Goal: Task Accomplishment & Management: Use online tool/utility

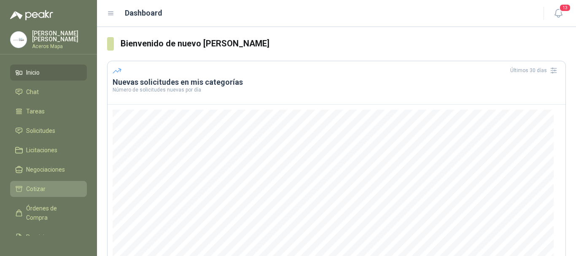
click at [30, 187] on span "Cotizar" at bounding box center [35, 188] width 19 height 9
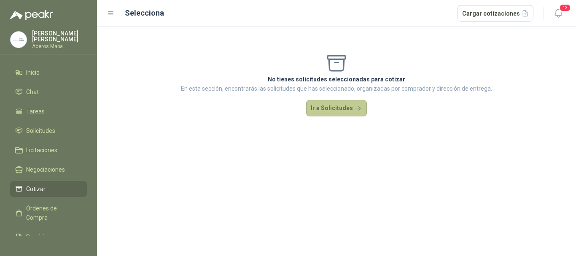
click at [336, 107] on button "Ir a Solicitudes" at bounding box center [336, 108] width 61 height 17
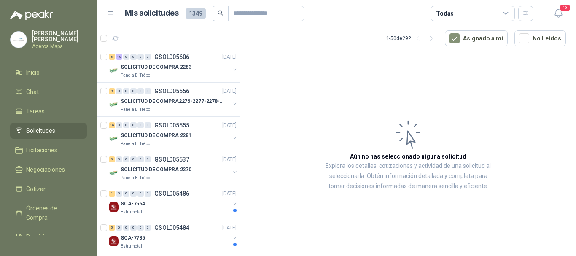
scroll to position [126, 0]
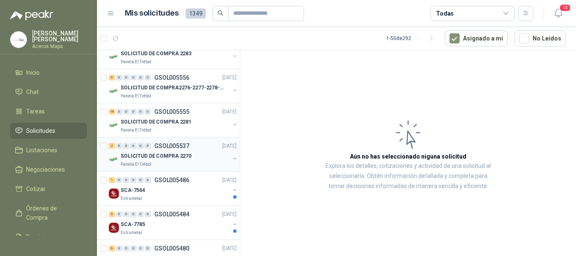
click at [162, 153] on p "SOLICITUD DE COMPRA 2270" at bounding box center [156, 156] width 71 height 8
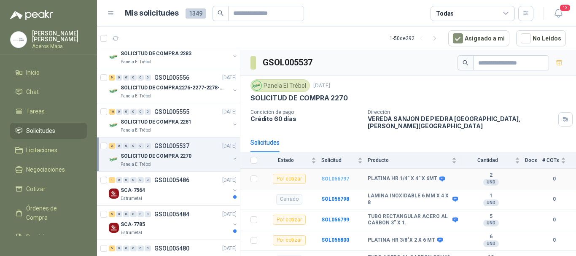
click at [339, 176] on b "SOL056797" at bounding box center [335, 179] width 28 height 6
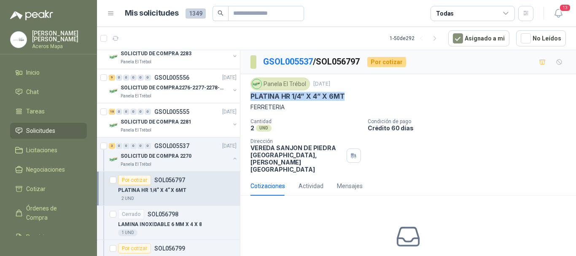
drag, startPoint x: 251, startPoint y: 98, endPoint x: 346, endPoint y: 96, distance: 94.9
click at [346, 96] on div "PLATINA HR 1/4” X 4” X 6MT" at bounding box center [407, 96] width 315 height 9
copy p "PLATINA HR 1/4” X 4” X 6MT"
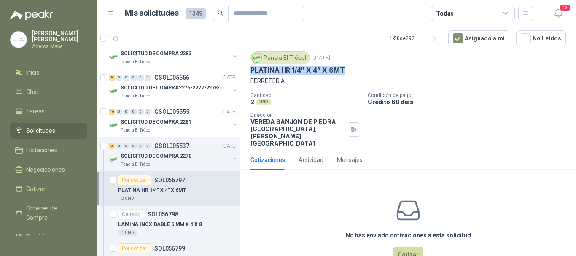
scroll to position [37, 0]
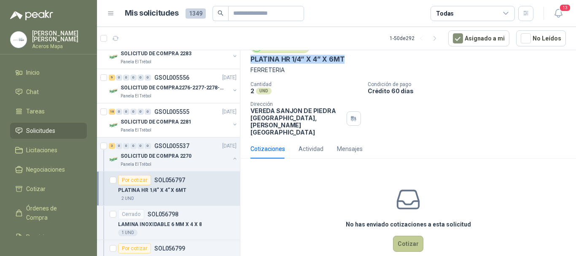
click at [413, 236] on button "Cotizar" at bounding box center [408, 244] width 30 height 16
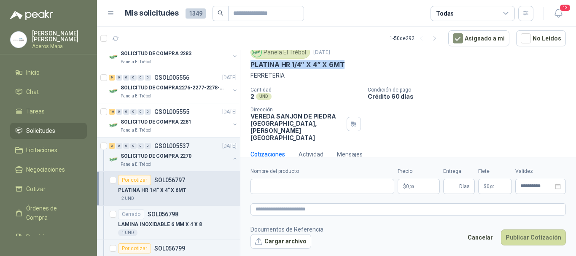
scroll to position [31, 0]
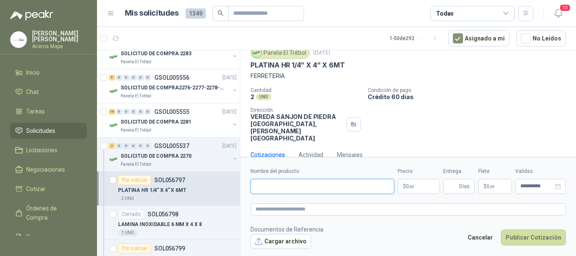
click at [324, 186] on input "Nombre del producto" at bounding box center [322, 186] width 144 height 15
paste input "**********"
type input "**********"
click at [427, 187] on p "$ 0 ,00" at bounding box center [419, 186] width 42 height 15
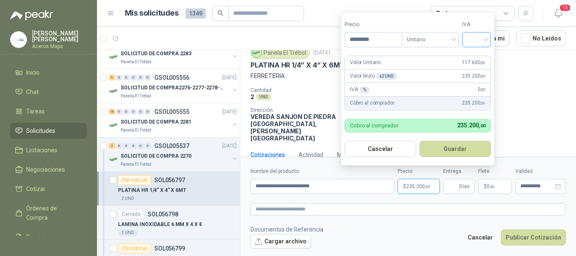
type input "*********"
click at [482, 39] on input "search" at bounding box center [476, 38] width 19 height 13
click at [479, 53] on div "19%" at bounding box center [479, 56] width 16 height 9
click at [454, 151] on button "Guardar" at bounding box center [456, 149] width 73 height 16
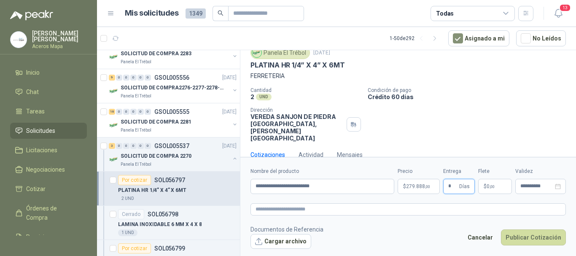
type input "*"
click at [491, 185] on span ",00" at bounding box center [492, 186] width 5 height 5
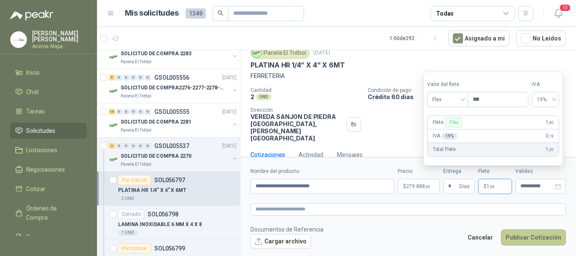
type input "***"
click at [542, 236] on button "Publicar Cotización" at bounding box center [533, 237] width 65 height 16
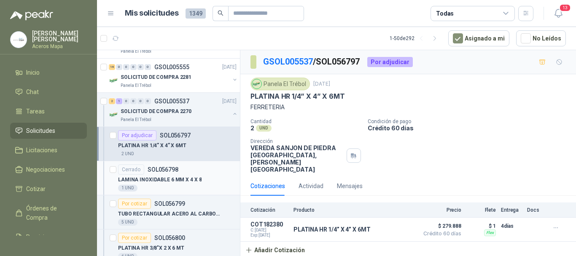
scroll to position [211, 0]
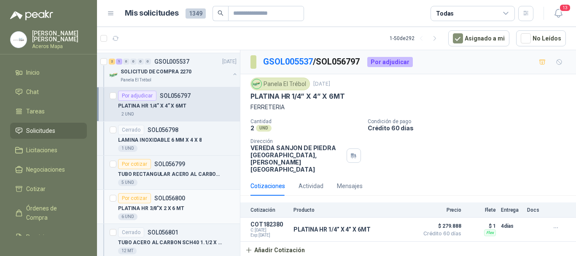
click at [172, 207] on p "PLATINA HR 3/8"X 2 X 6 MT" at bounding box center [151, 209] width 66 height 8
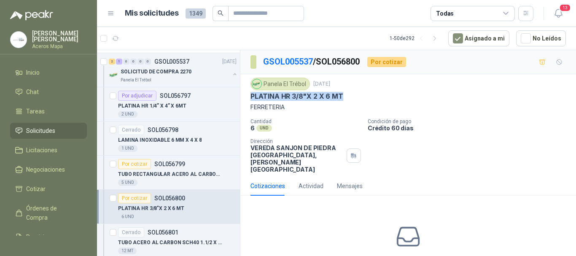
drag, startPoint x: 248, startPoint y: 97, endPoint x: 347, endPoint y: 94, distance: 99.1
click at [347, 94] on div "Panela El Trébol [DATE] PLATINA HR 3/8"X 2 X 6 MT FERRETERIA Cantidad 6 UND  C…" at bounding box center [408, 125] width 336 height 102
copy p "PLATINA HR 3/8"X 2 X 6 MT"
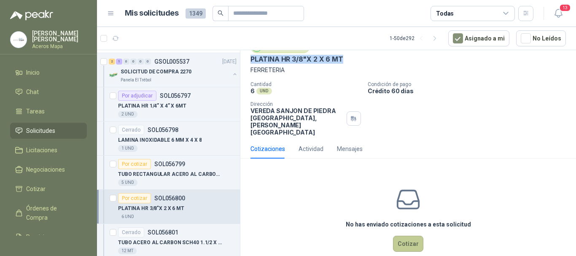
click at [410, 236] on button "Cotizar" at bounding box center [408, 244] width 30 height 16
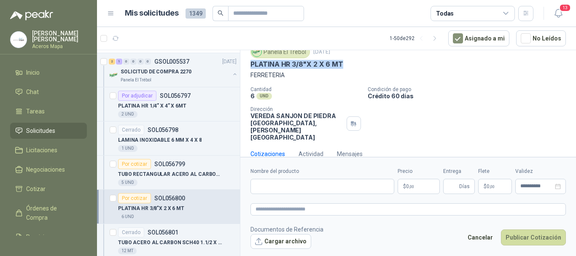
scroll to position [31, 0]
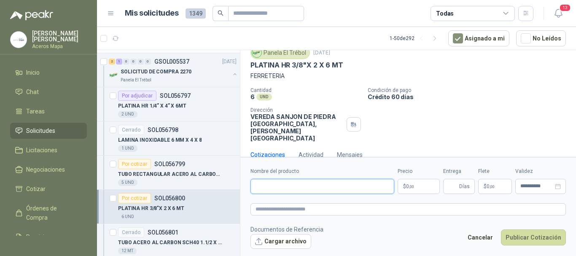
click at [304, 186] on input "Nombre del producto" at bounding box center [322, 186] width 144 height 15
paste input "**********"
type input "**********"
click at [418, 185] on p "$ 0 ,00" at bounding box center [419, 186] width 42 height 15
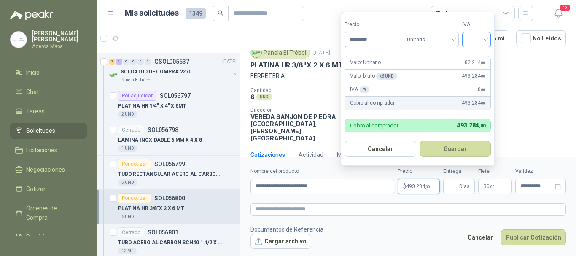
type input "********"
click at [482, 36] on input "search" at bounding box center [476, 38] width 19 height 13
click at [482, 58] on div "19%" at bounding box center [479, 56] width 16 height 9
click at [461, 146] on button "Guardar" at bounding box center [456, 149] width 73 height 16
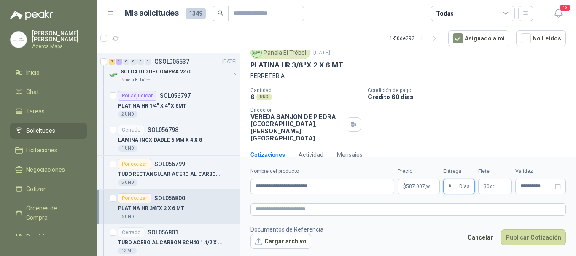
type input "*"
click at [490, 186] on span ",00" at bounding box center [492, 186] width 5 height 5
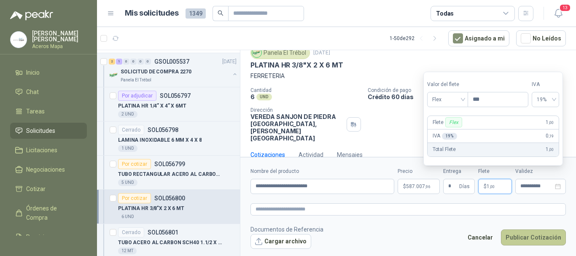
type input "***"
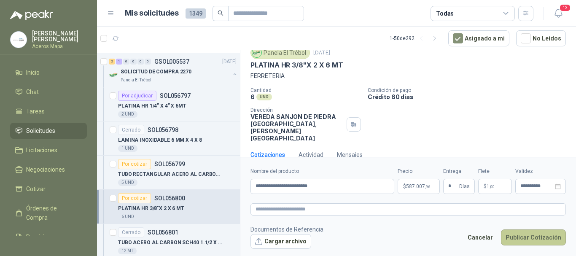
click at [522, 239] on button "Publicar Cotización" at bounding box center [533, 237] width 65 height 16
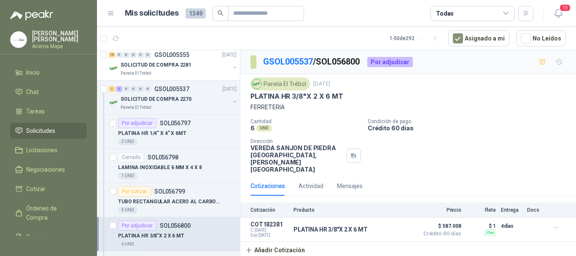
scroll to position [169, 0]
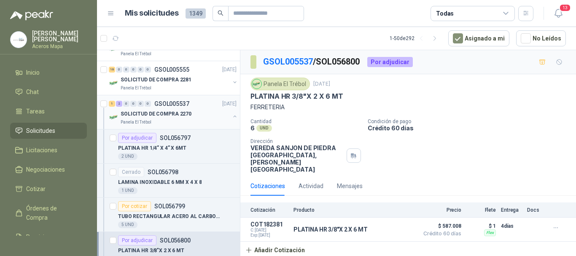
click at [169, 106] on p "GSOL005537" at bounding box center [171, 104] width 35 height 6
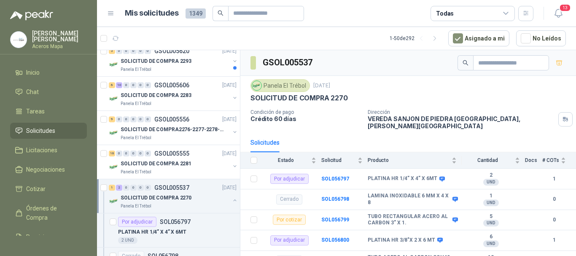
scroll to position [84, 0]
click at [173, 153] on p "GSOL005555" at bounding box center [171, 154] width 35 height 6
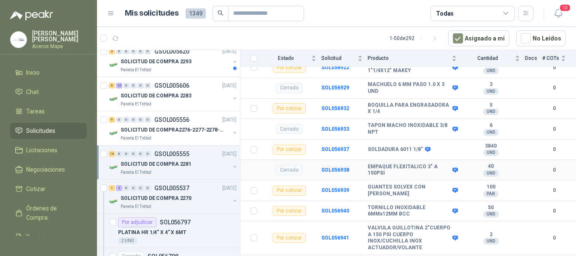
scroll to position [368, 0]
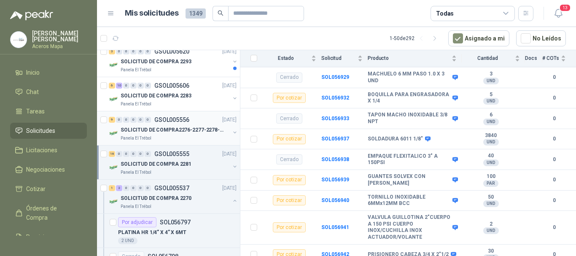
click at [157, 129] on p "SOLICITUD DE COMPRA2276-2277-2278-2284-2285-" at bounding box center [173, 130] width 105 height 8
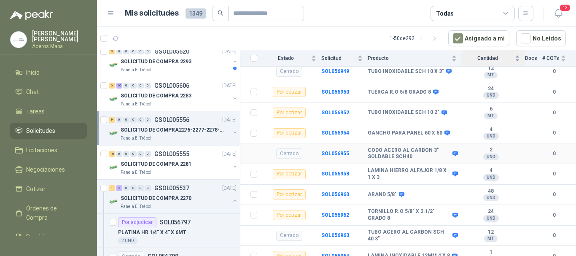
scroll to position [170, 0]
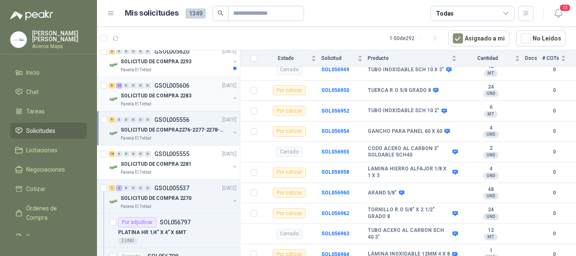
click at [143, 93] on p "SOLICITUD DE COMPRA 2283" at bounding box center [156, 96] width 71 height 8
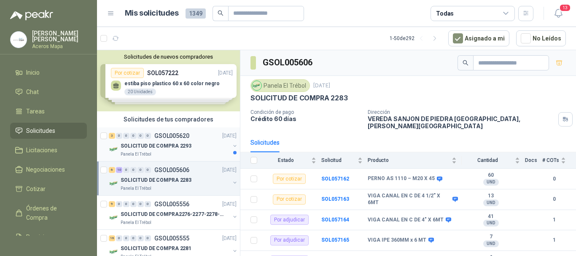
click at [166, 147] on p "SOLICITUD DE COMPRA 2293" at bounding box center [156, 146] width 71 height 8
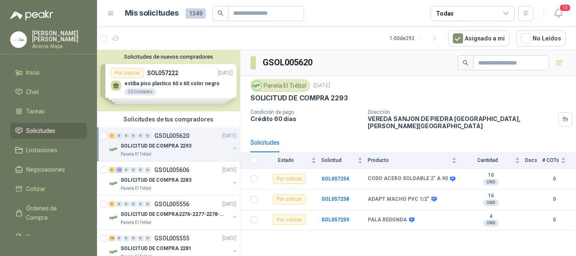
click at [170, 85] on div "Solicitudes de nuevos compradores Por cotizar SOL057222 [DATE] estiba piso plas…" at bounding box center [168, 80] width 143 height 61
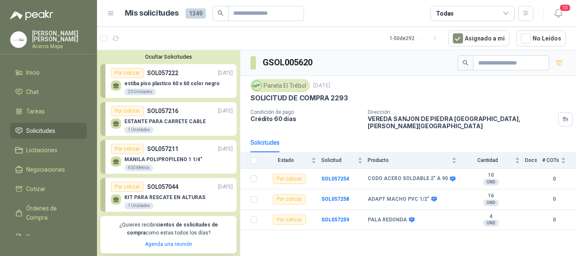
click at [170, 85] on p "estiba piso plastico 60 x 60 color negro" at bounding box center [171, 84] width 95 height 6
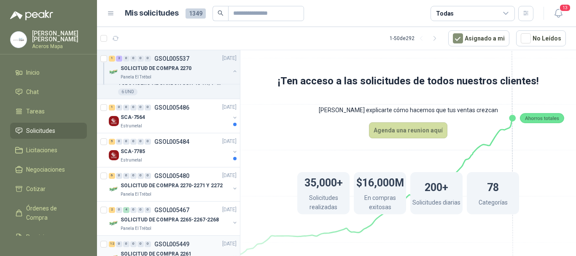
scroll to position [548, 0]
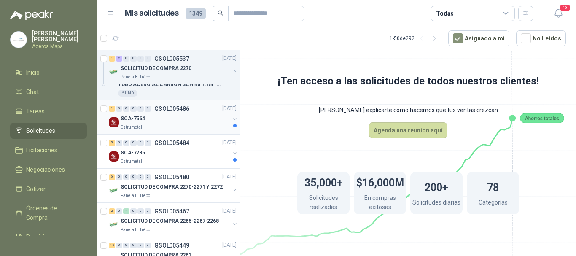
click at [164, 115] on div "SCA-7564" at bounding box center [175, 119] width 109 height 10
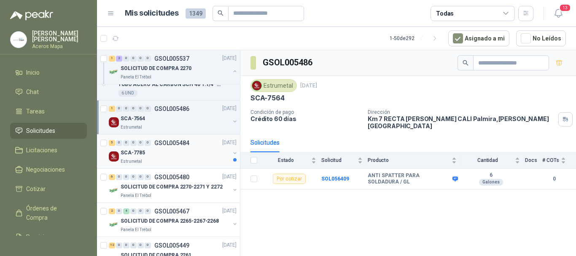
click at [161, 154] on div "SCA-7785" at bounding box center [175, 153] width 109 height 10
